Goal: Task Accomplishment & Management: Use online tool/utility

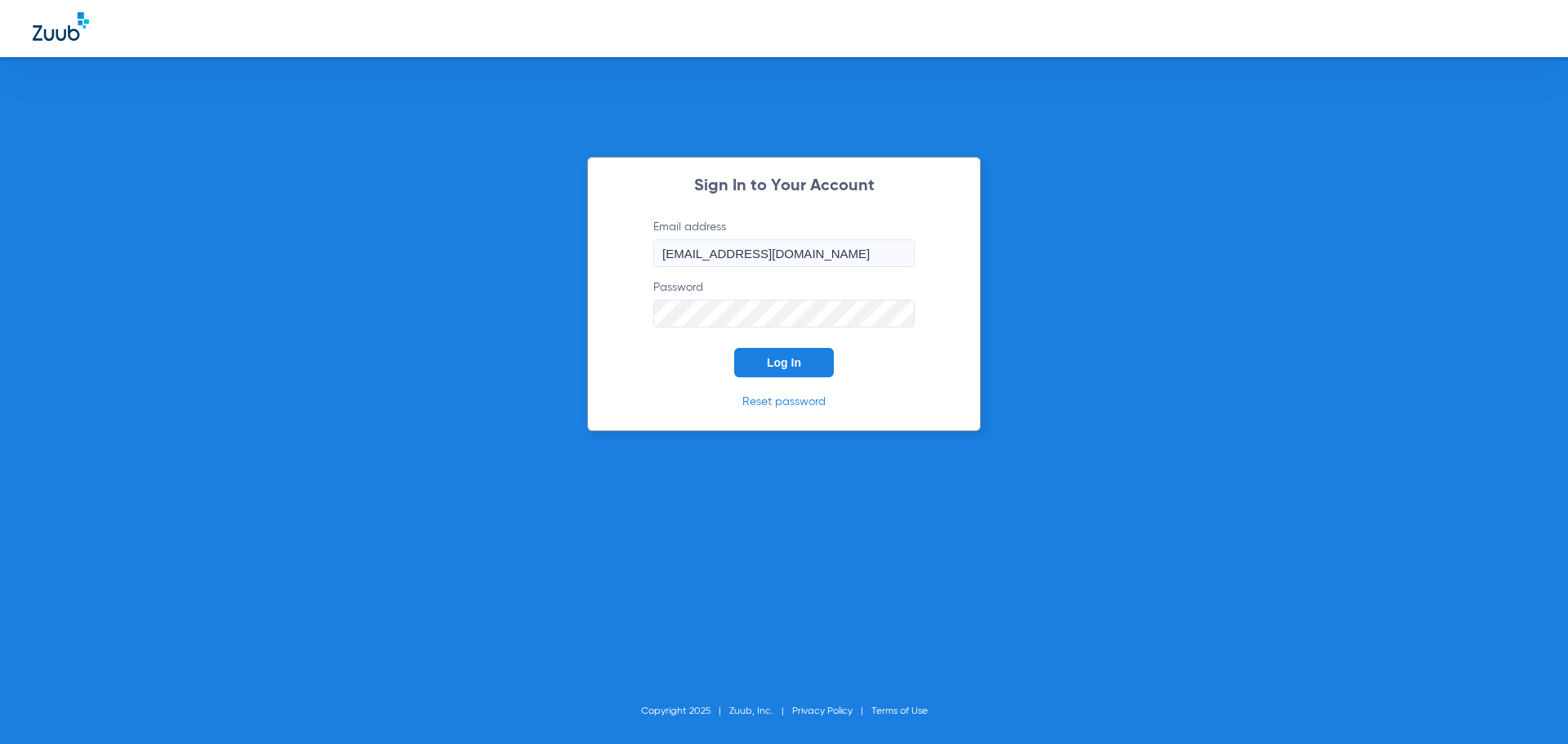
click at [760, 376] on button "Log In" at bounding box center [784, 363] width 100 height 30
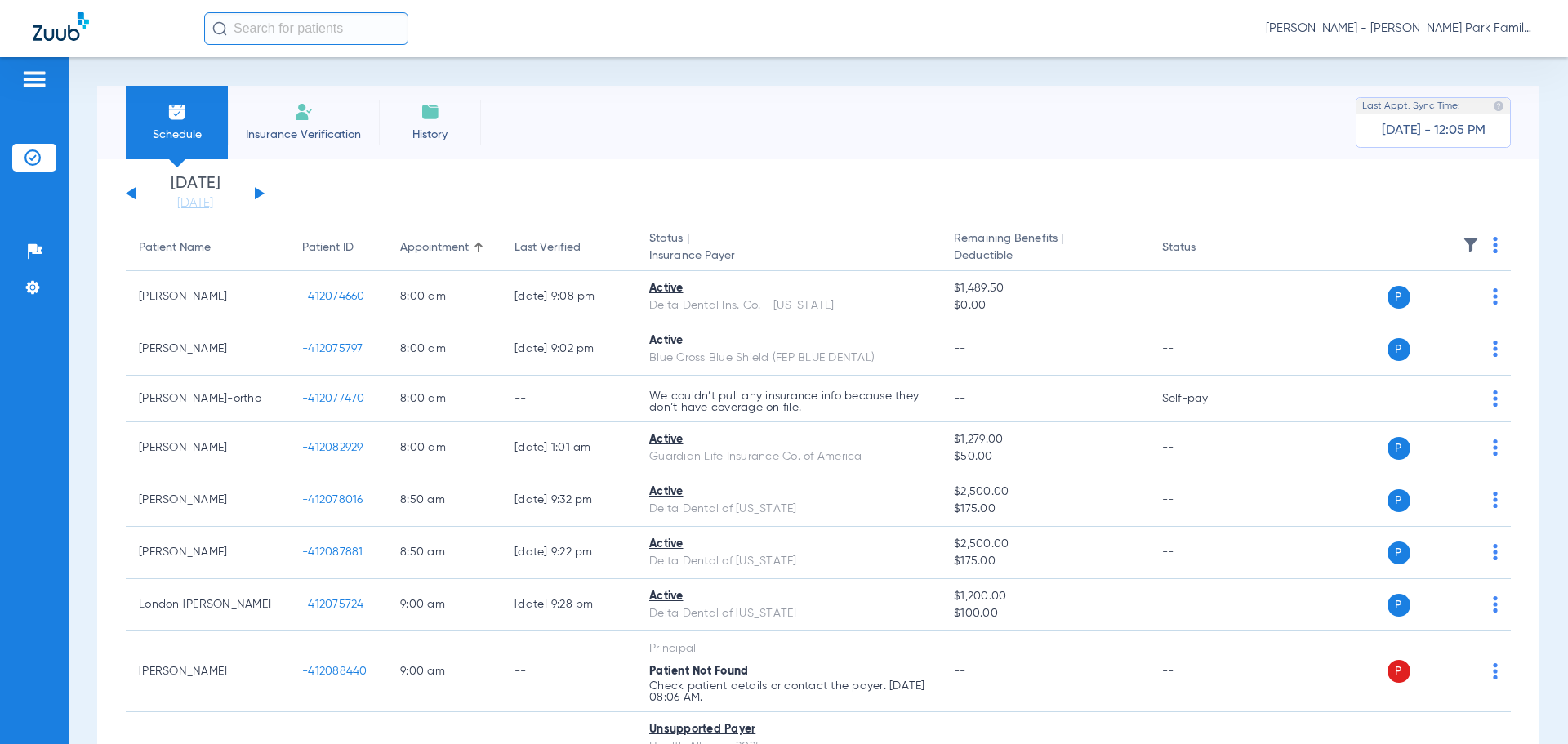
click at [255, 194] on button at bounding box center [260, 193] width 10 height 12
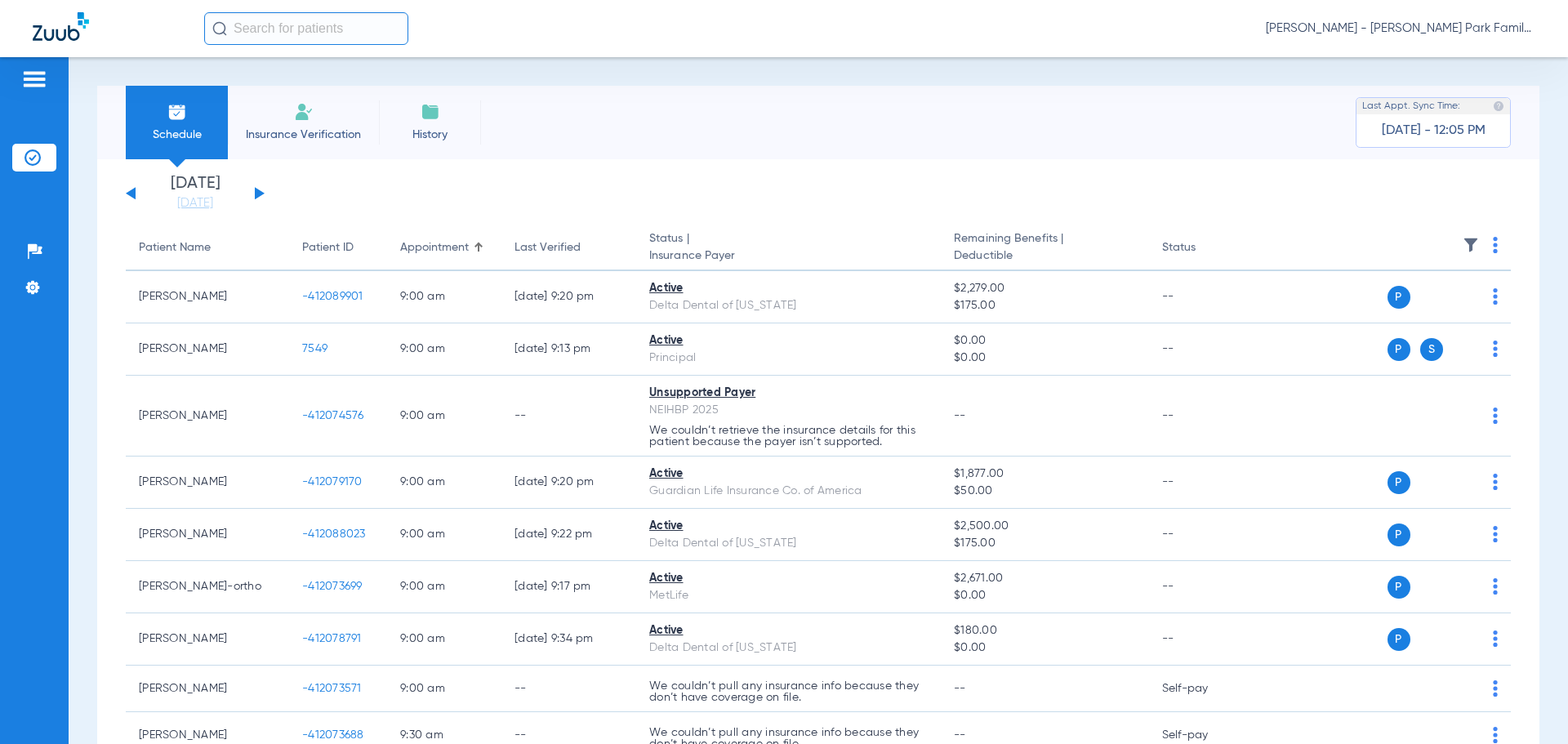
click at [1462, 249] on img at bounding box center [1470, 245] width 17 height 17
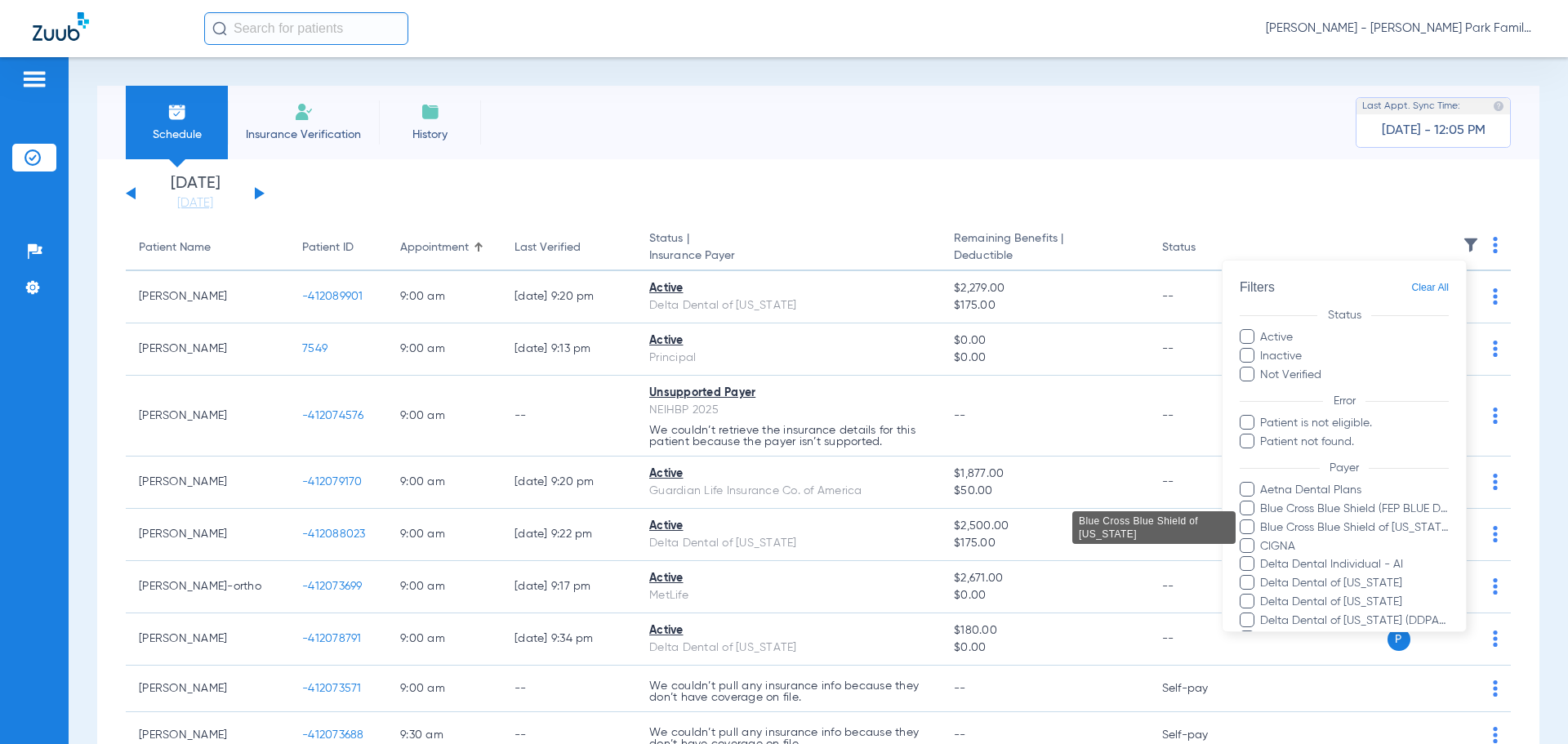
scroll to position [354, 0]
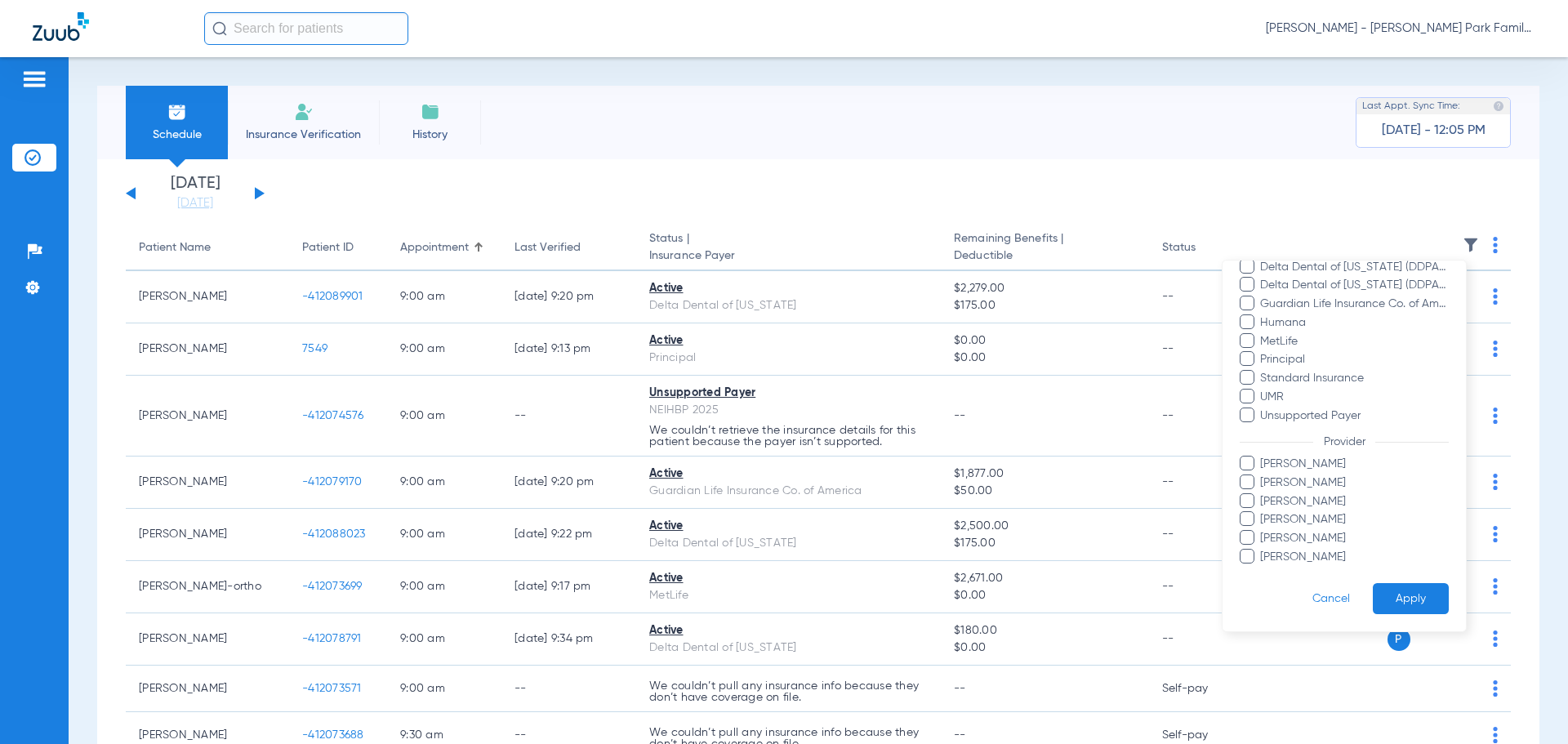
click at [1273, 482] on span "[PERSON_NAME]" at bounding box center [1354, 482] width 190 height 17
click at [1263, 494] on input "[PERSON_NAME]" at bounding box center [1263, 494] width 0 height 0
click at [1418, 597] on button "Apply" at bounding box center [1410, 599] width 76 height 32
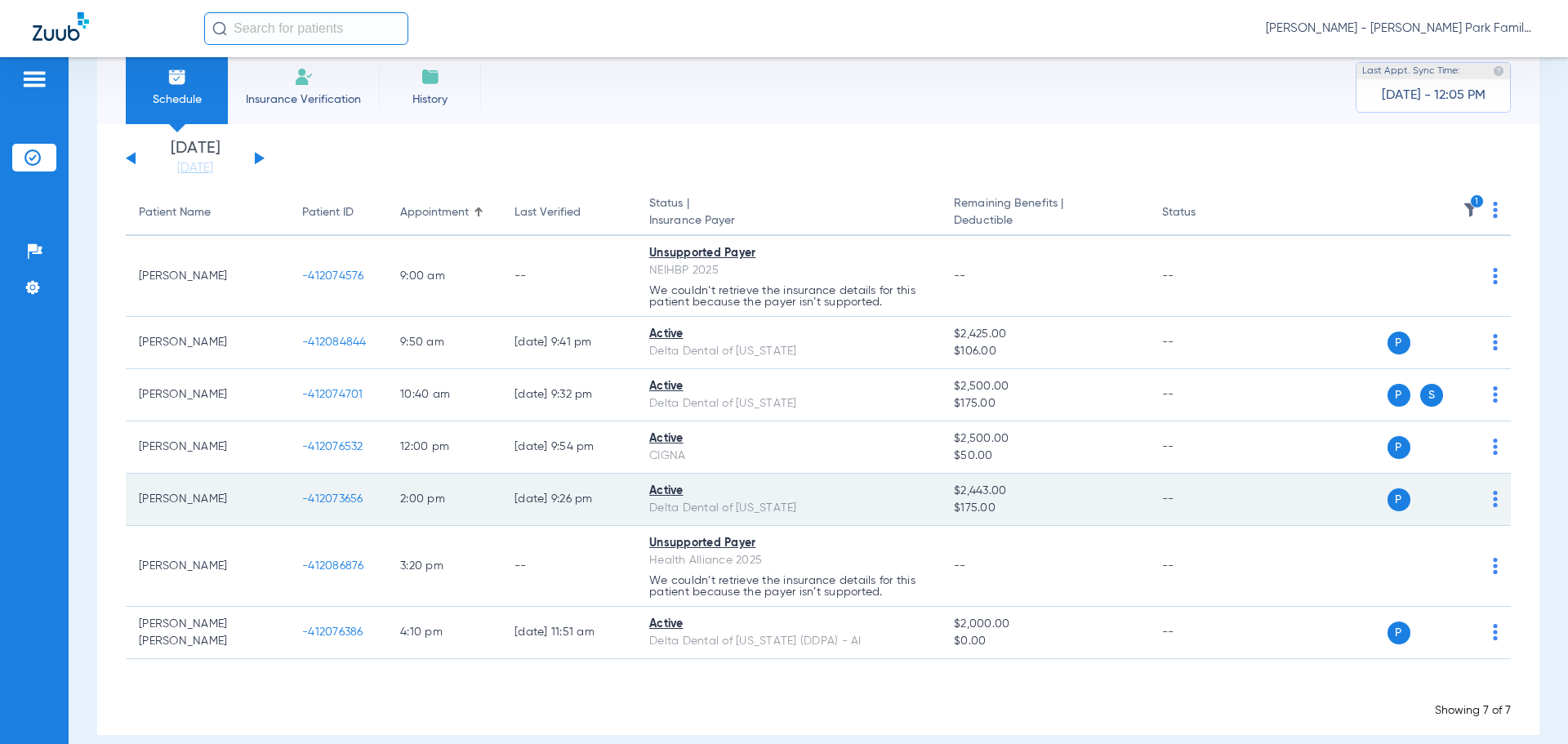
scroll to position [54, 0]
